Goal: Transaction & Acquisition: Purchase product/service

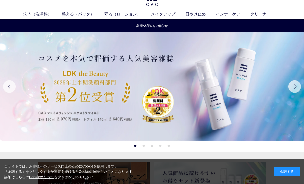
scroll to position [19, 0]
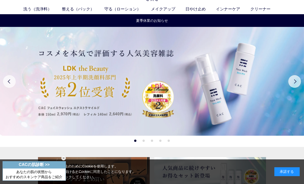
click at [282, 176] on div "承諾する" at bounding box center [286, 171] width 25 height 9
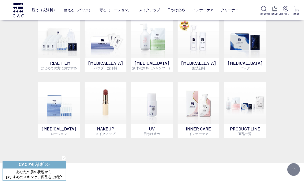
scroll to position [187, 0]
click at [200, 113] on img at bounding box center [199, 103] width 42 height 42
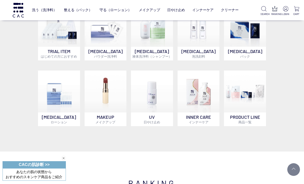
scroll to position [199, 0]
click at [114, 103] on img at bounding box center [106, 91] width 42 height 42
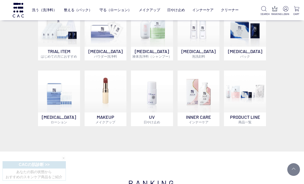
click at [151, 6] on link "メイクアップ" at bounding box center [149, 10] width 21 height 12
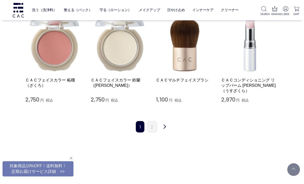
scroll to position [511, 0]
click at [152, 121] on link "2" at bounding box center [152, 126] width 10 height 11
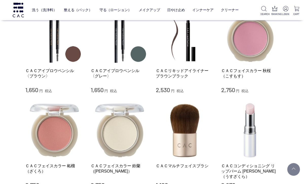
scroll to position [426, 0]
click at [241, 68] on link "ＣＡＣフェイスカラー 秋桜（こすもす）" at bounding box center [250, 73] width 58 height 11
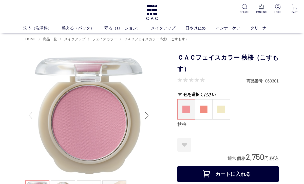
click at [147, 114] on div "Next slide" at bounding box center [147, 115] width 10 height 20
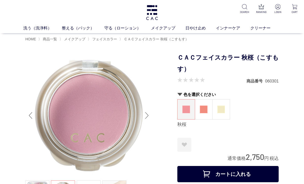
click at [222, 108] on img at bounding box center [221, 109] width 8 height 8
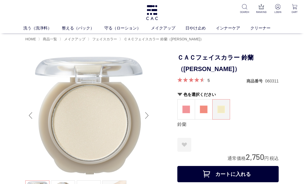
click at [204, 109] on img at bounding box center [204, 109] width 8 height 8
click at [121, 25] on link "守る（ローション）" at bounding box center [127, 28] width 47 height 6
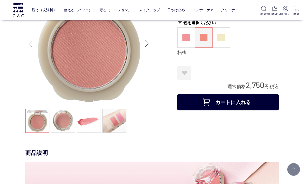
scroll to position [51, 0]
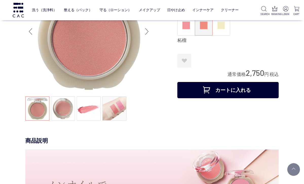
click at [118, 114] on link at bounding box center [114, 108] width 24 height 24
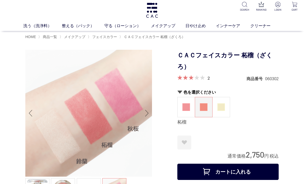
scroll to position [0, 0]
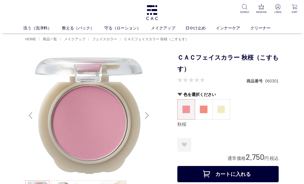
click at [162, 38] on link "フェイスカラー" at bounding box center [160, 37] width 25 height 4
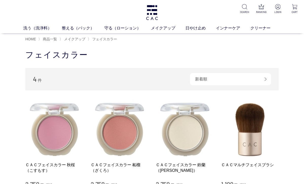
click at [168, 31] on link "メイクアップ" at bounding box center [168, 28] width 34 height 6
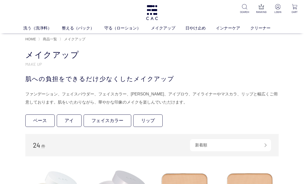
click at [120, 37] on link "ベース" at bounding box center [117, 37] width 11 height 4
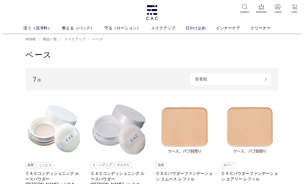
click at [187, 36] on link "リップ" at bounding box center [186, 37] width 11 height 4
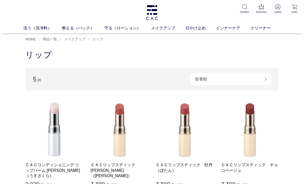
click at [120, 39] on link "ベース" at bounding box center [117, 37] width 11 height 4
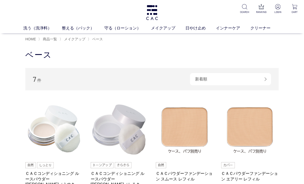
click at [61, 132] on img at bounding box center [54, 129] width 58 height 58
click at [134, 131] on img at bounding box center [120, 129] width 58 height 58
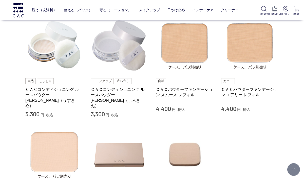
scroll to position [64, 0]
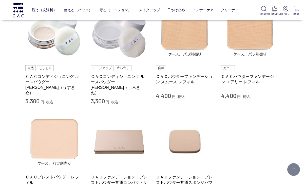
click at [121, 78] on link "ＣＡＣコンディショニング ルースパウダー 白絹（しろきぬ）" at bounding box center [120, 85] width 58 height 22
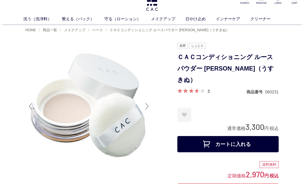
scroll to position [7, 0]
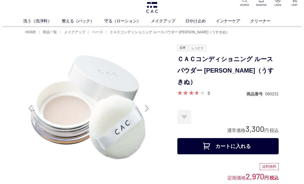
click at [148, 105] on div at bounding box center [147, 108] width 10 height 20
click at [146, 106] on div at bounding box center [147, 108] width 10 height 20
click at [148, 108] on div at bounding box center [147, 108] width 10 height 20
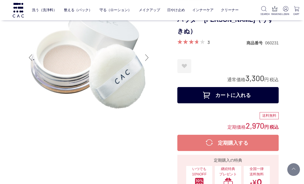
scroll to position [0, 0]
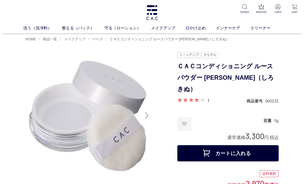
click at [152, 119] on div at bounding box center [101, 170] width 152 height 236
click at [147, 116] on div at bounding box center [147, 115] width 10 height 20
click at [148, 117] on div at bounding box center [147, 115] width 10 height 20
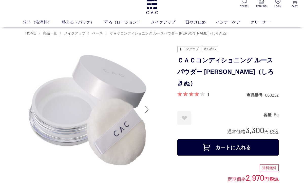
scroll to position [11, 0]
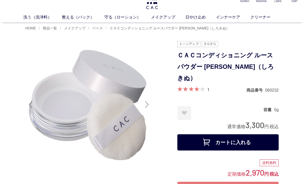
click at [148, 97] on div at bounding box center [147, 104] width 10 height 20
click at [148, 103] on div at bounding box center [147, 104] width 10 height 20
click at [150, 102] on div at bounding box center [147, 104] width 10 height 20
click at [150, 106] on div at bounding box center [147, 104] width 10 height 20
click at [149, 108] on div at bounding box center [147, 104] width 10 height 20
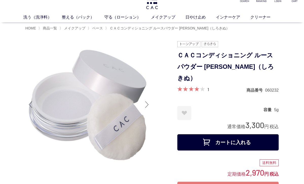
click at [150, 109] on div at bounding box center [147, 104] width 10 height 20
click at [150, 108] on div at bounding box center [147, 104] width 10 height 20
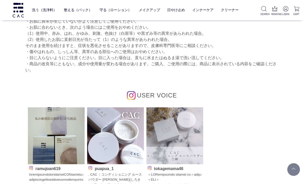
scroll to position [750, 0]
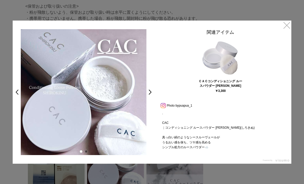
click at [284, 25] on link "×" at bounding box center [286, 25] width 9 height 9
